Goal: Browse casually

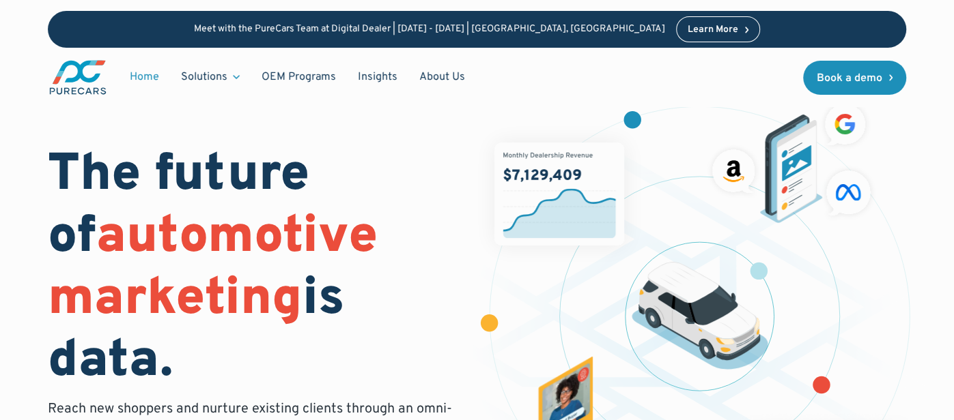
scroll to position [3154, 0]
